Goal: Check status: Check status

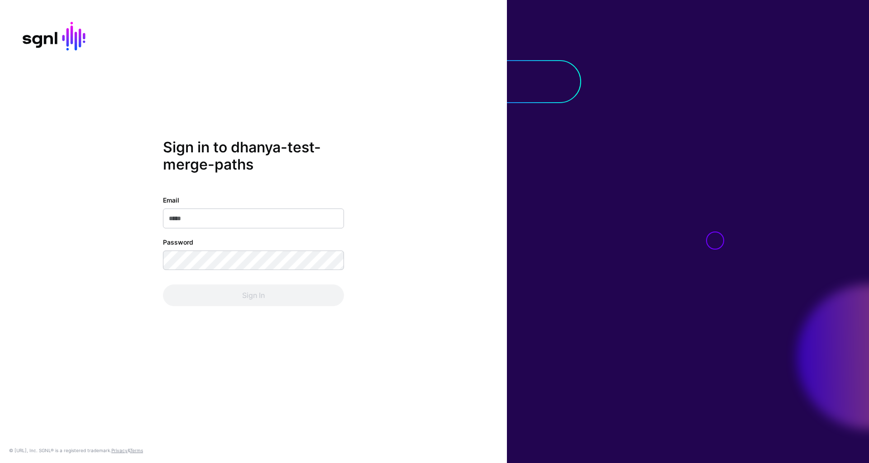
click at [263, 218] on input "Email" at bounding box center [253, 219] width 181 height 20
type input "**********"
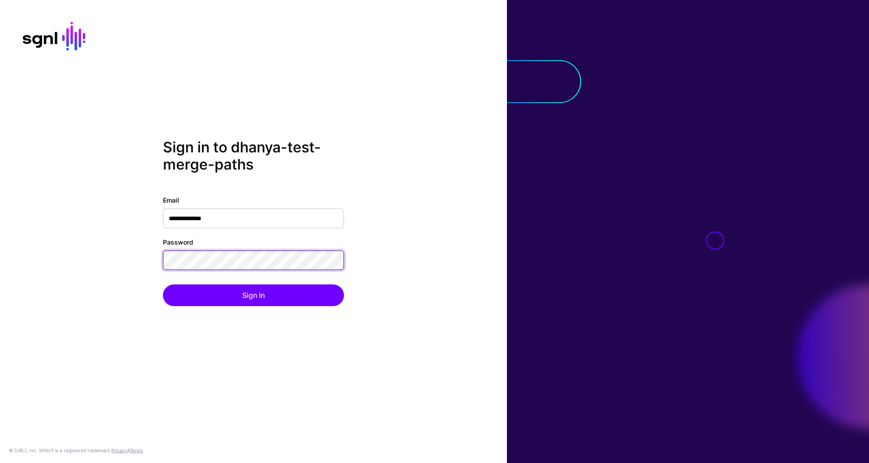
click at [130, 261] on div "**********" at bounding box center [253, 232] width 507 height 186
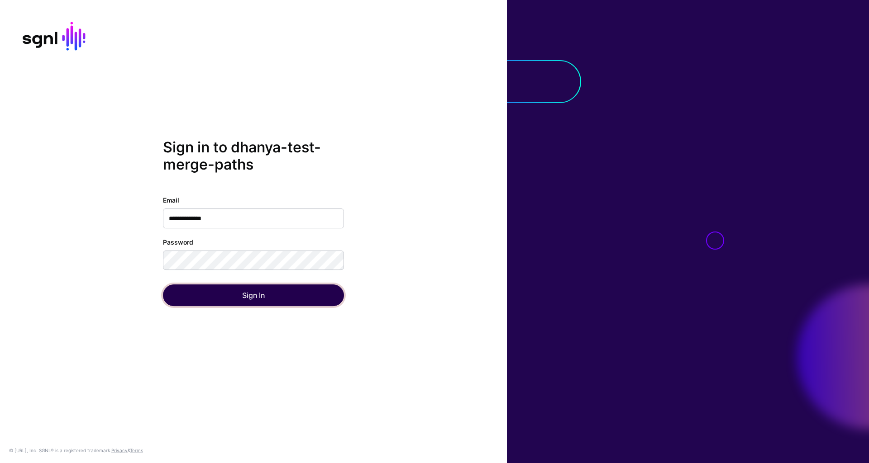
click at [191, 292] on button "Sign In" at bounding box center [253, 296] width 181 height 22
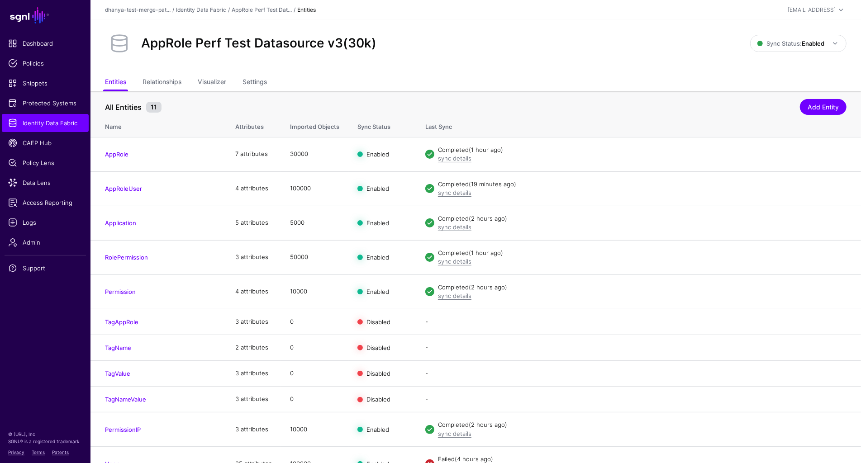
scroll to position [16, 0]
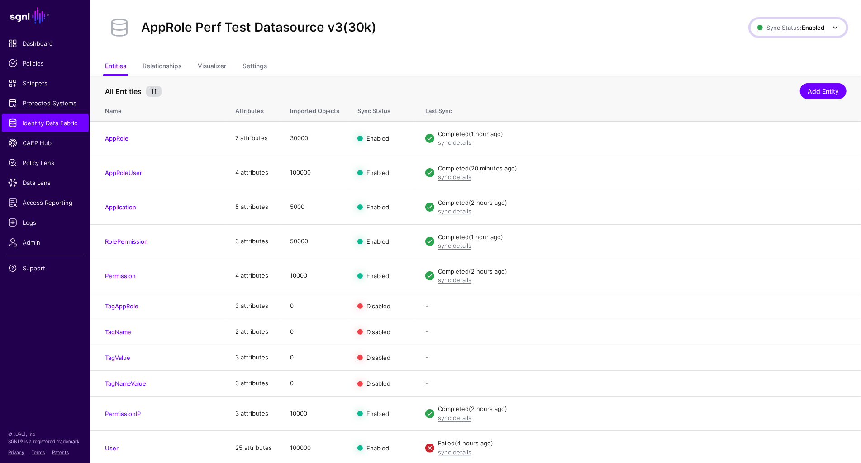
click at [820, 28] on strong "Enabled" at bounding box center [813, 27] width 23 height 7
click at [775, 85] on span "Disabled Syncing inactive for all configured entities" at bounding box center [788, 91] width 101 height 29
click at [123, 137] on link "AppRole" at bounding box center [117, 138] width 24 height 7
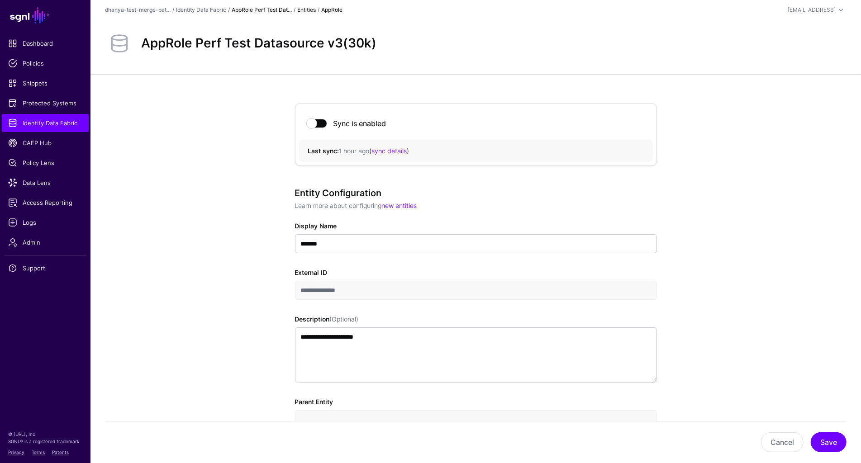
click at [275, 11] on link "AppRole Perf Test Dat..." at bounding box center [262, 9] width 60 height 7
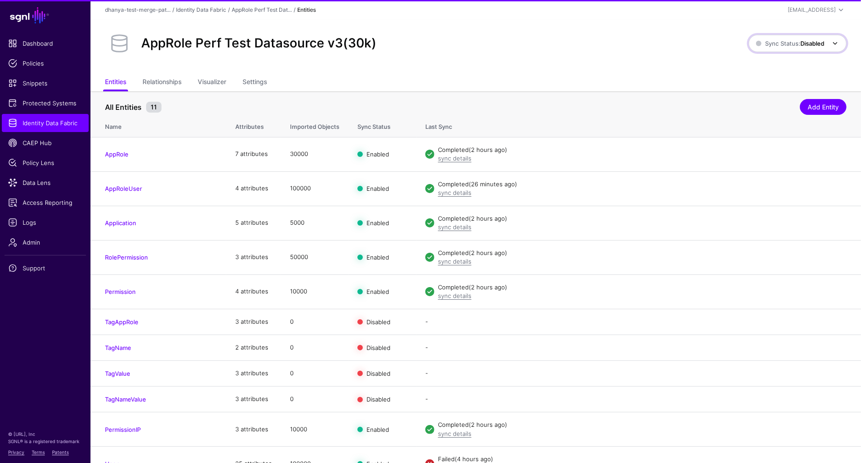
click at [823, 45] on strong "Disabled" at bounding box center [813, 43] width 24 height 7
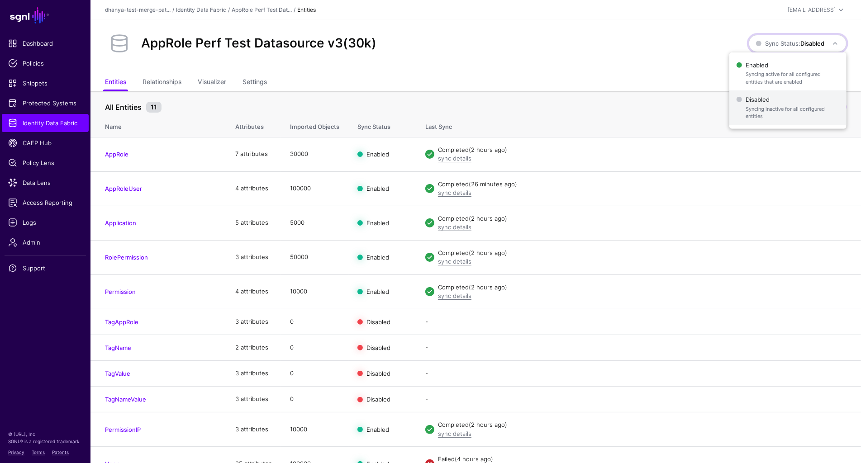
click at [788, 101] on span "Disabled Syncing inactive for all configured entities" at bounding box center [788, 107] width 103 height 29
click at [801, 41] on strong "Disabled" at bounding box center [813, 43] width 24 height 7
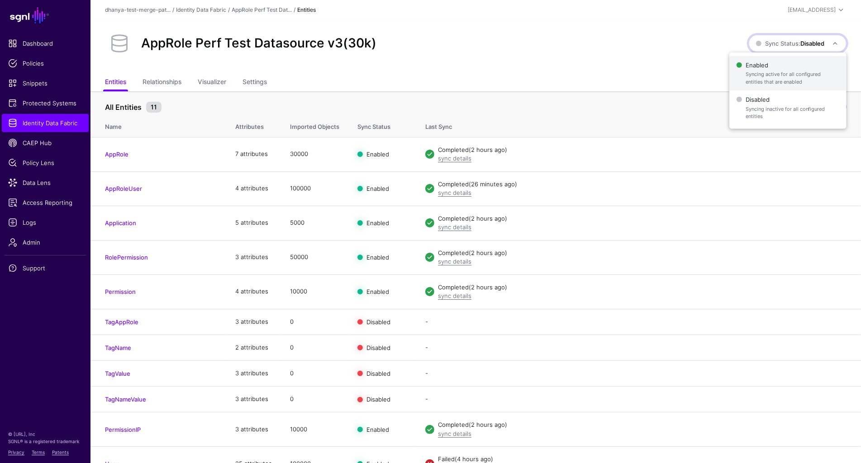
click at [782, 72] on span "Syncing active for all configured entities that are enabled" at bounding box center [793, 78] width 94 height 15
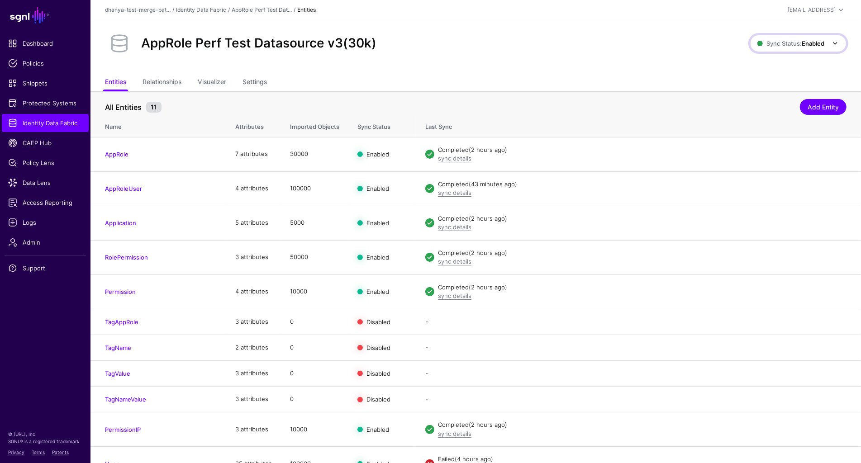
click at [782, 40] on span "Sync Status: Enabled" at bounding box center [791, 43] width 67 height 7
click at [770, 100] on span "Disabled Syncing inactive for all configured entities" at bounding box center [788, 107] width 101 height 29
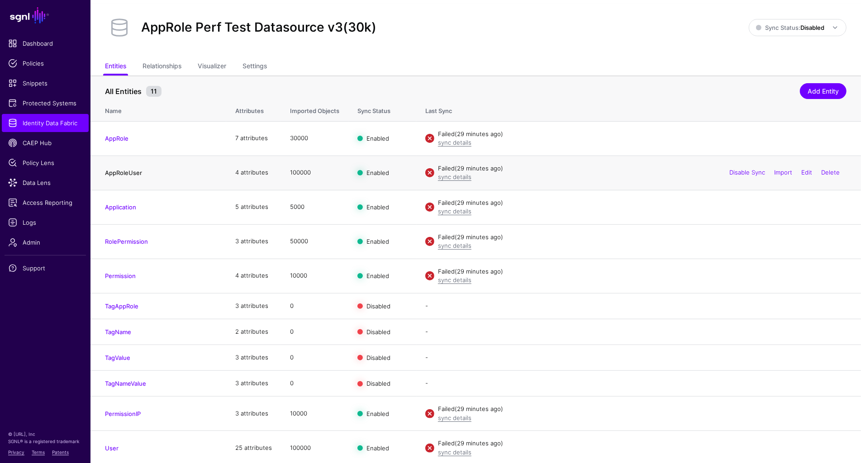
click at [118, 173] on link "AppRoleUser" at bounding box center [123, 172] width 37 height 7
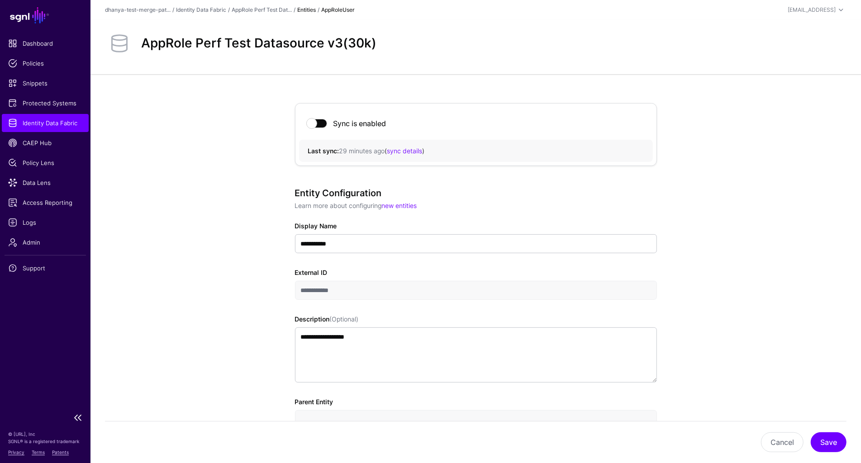
click at [73, 122] on span "Identity Data Fabric" at bounding box center [45, 123] width 74 height 9
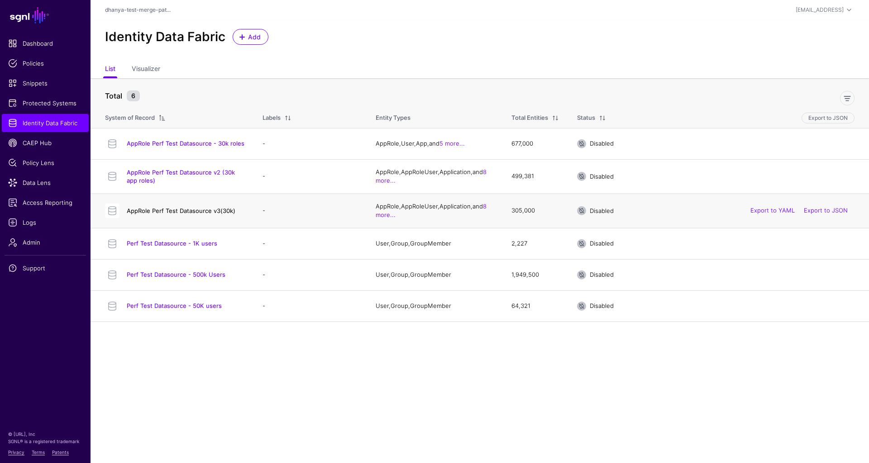
click at [225, 211] on link "AppRole Perf Test Datasource v3(30k)" at bounding box center [181, 210] width 109 height 7
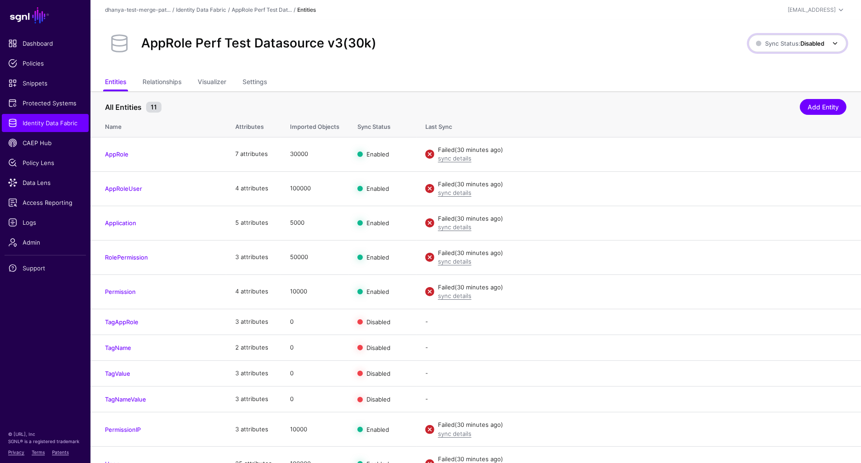
click at [818, 45] on strong "Disabled" at bounding box center [813, 43] width 24 height 7
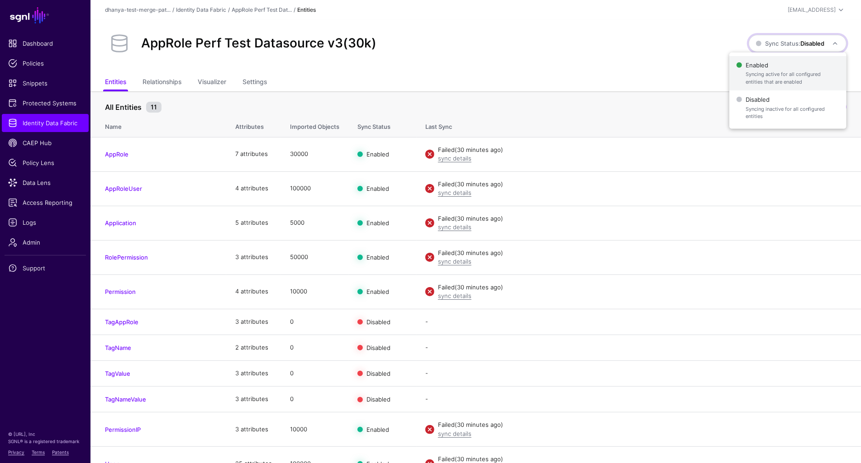
click at [783, 68] on span "Enabled Syncing active for all configured entities that are enabled" at bounding box center [788, 73] width 103 height 29
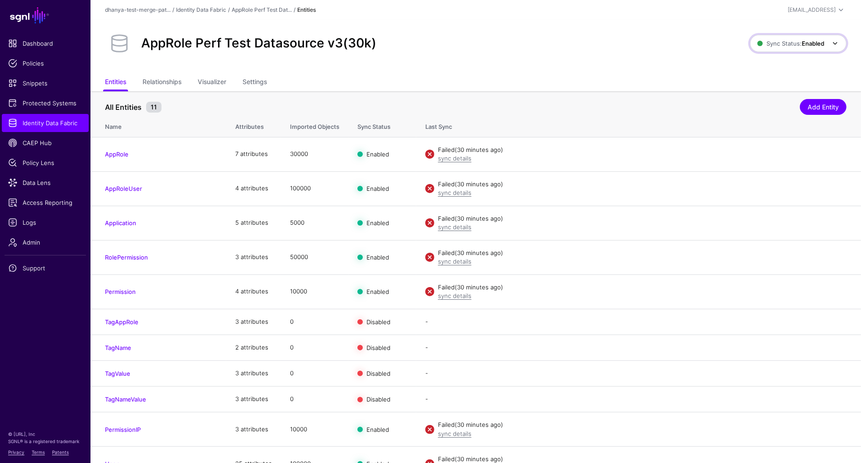
click at [807, 38] on span "Sync Status: Enabled" at bounding box center [791, 43] width 67 height 10
click at [783, 104] on span "Disabled Syncing inactive for all configured entities" at bounding box center [788, 107] width 101 height 29
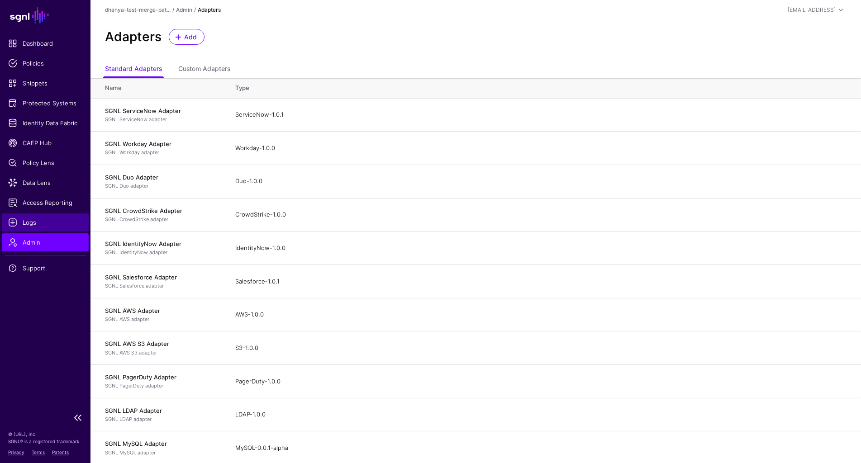
click at [42, 223] on span "Logs" at bounding box center [45, 222] width 74 height 9
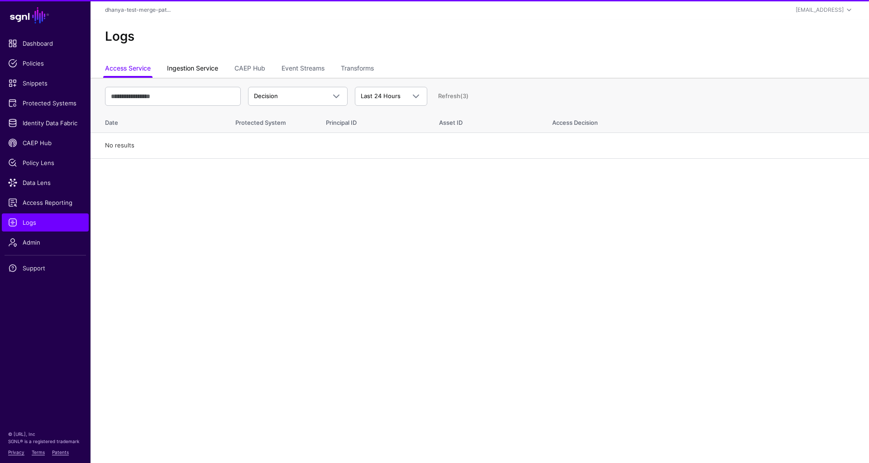
click at [206, 67] on link "Ingestion Service" at bounding box center [192, 69] width 51 height 17
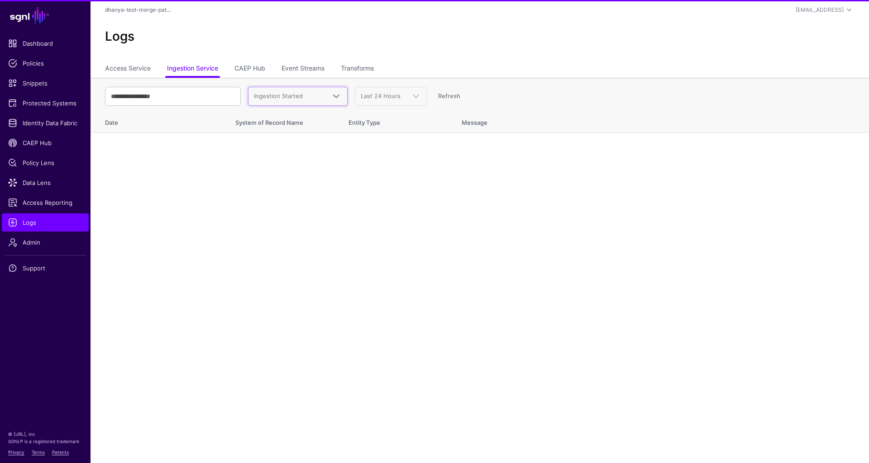
click at [301, 100] on span "Ingestion Started" at bounding box center [290, 96] width 72 height 9
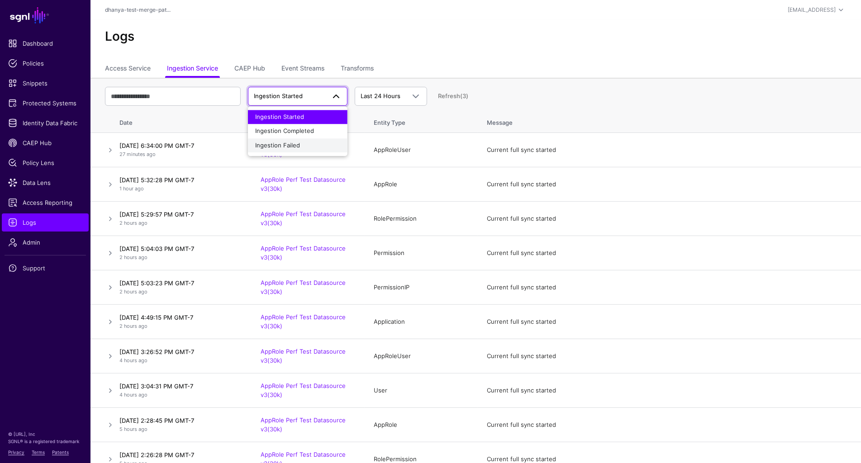
click at [297, 148] on span "Ingestion Failed" at bounding box center [277, 145] width 45 height 7
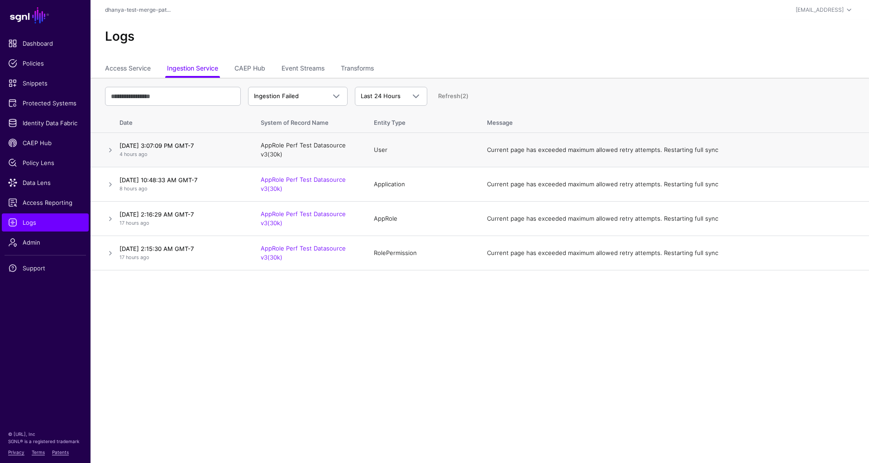
click at [297, 143] on link "AppRole Perf Test Datasource v3(30k)" at bounding box center [303, 150] width 85 height 16
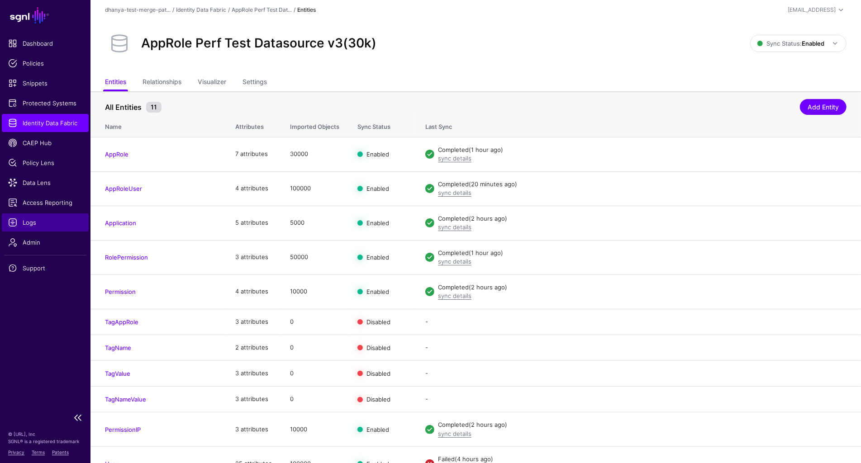
click at [41, 221] on span "Logs" at bounding box center [45, 222] width 74 height 9
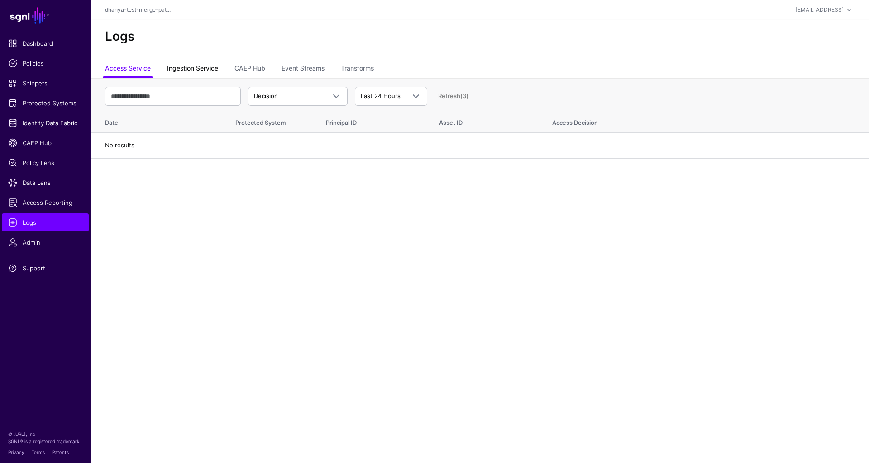
click at [200, 71] on link "Ingestion Service" at bounding box center [192, 69] width 51 height 17
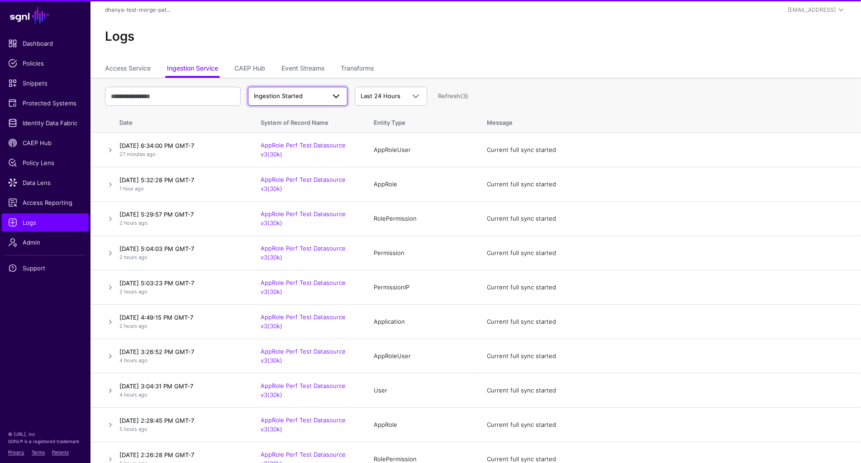
click at [286, 98] on span "Ingestion Started" at bounding box center [278, 95] width 49 height 7
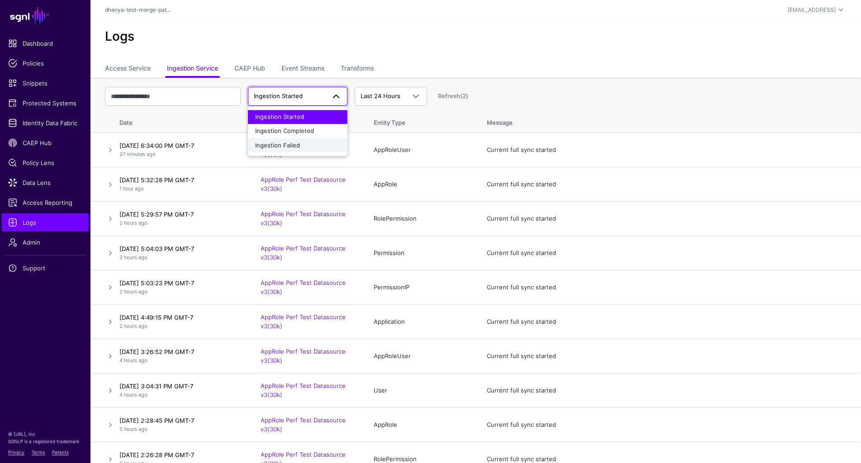
click at [289, 145] on span "Ingestion Failed" at bounding box center [277, 145] width 45 height 7
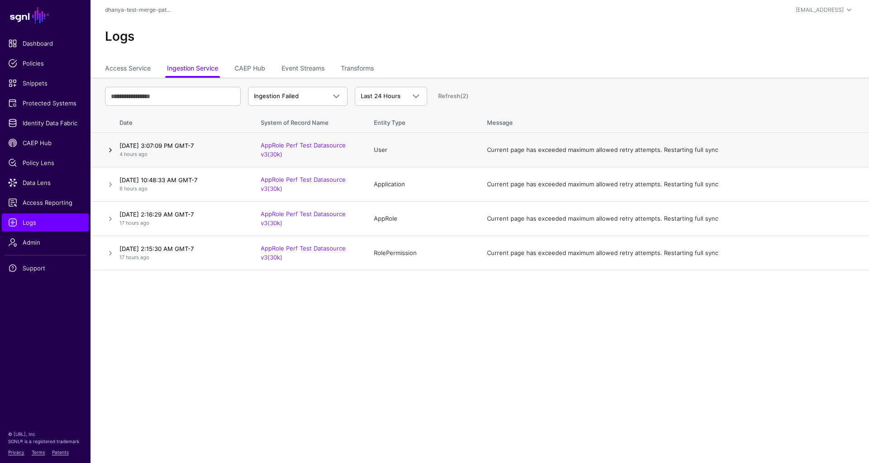
click at [110, 150] on link at bounding box center [110, 150] width 11 height 11
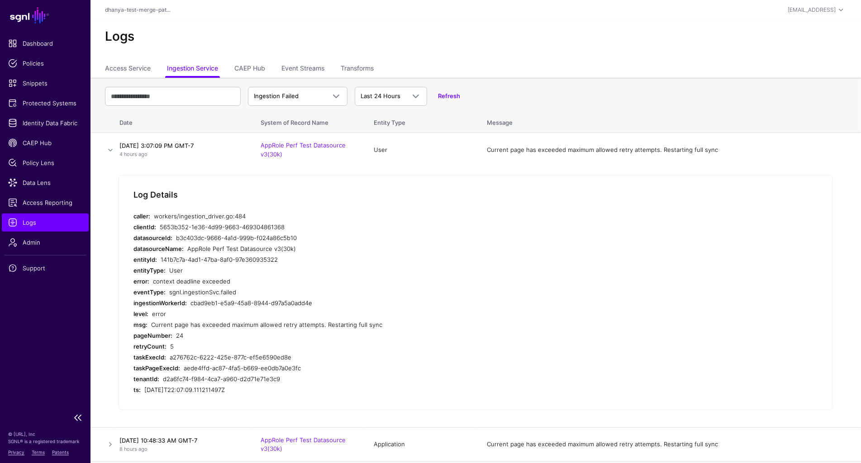
click at [51, 222] on span "Logs" at bounding box center [45, 222] width 74 height 9
